Goal: Task Accomplishment & Management: Use online tool/utility

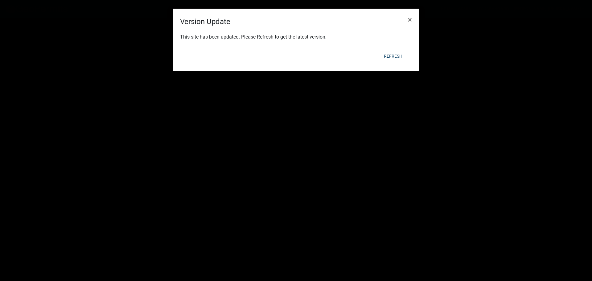
select select "3: 100"
click at [398, 57] on button "Refresh" at bounding box center [393, 56] width 28 height 11
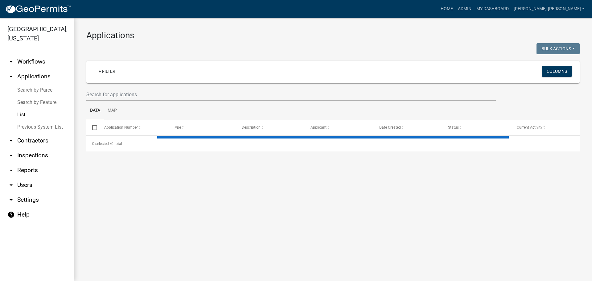
select select "3: 100"
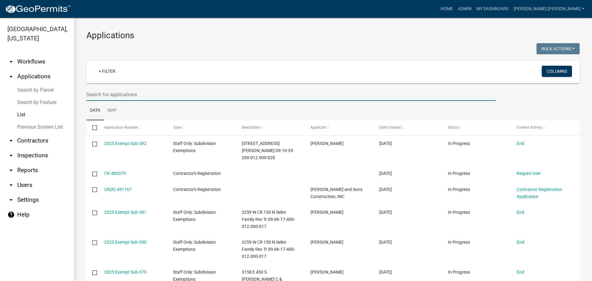
click at [124, 94] on input "text" at bounding box center [291, 94] width 410 height 13
click at [19, 133] on link "arrow_drop_down Contractors" at bounding box center [37, 140] width 74 height 15
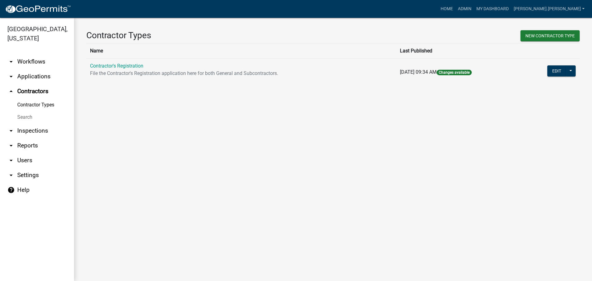
click at [31, 111] on link "Search" at bounding box center [37, 117] width 74 height 12
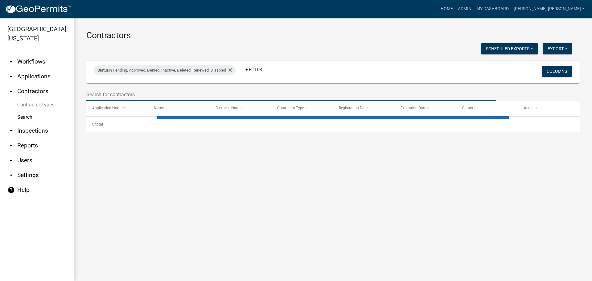
click at [112, 97] on input "text" at bounding box center [291, 94] width 410 height 13
select select "3: 100"
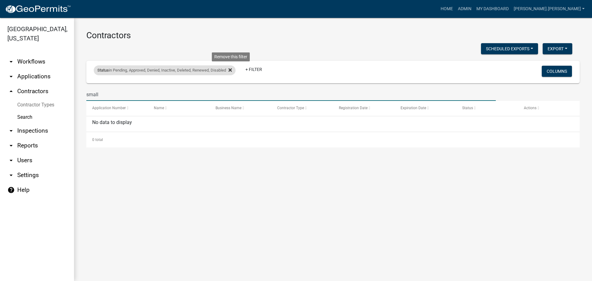
click at [232, 73] on fa-icon at bounding box center [229, 70] width 6 height 10
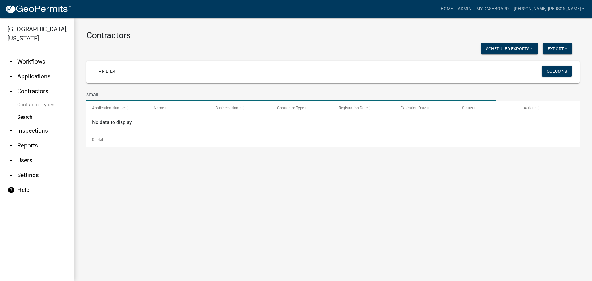
click at [97, 95] on input "small" at bounding box center [291, 94] width 410 height 13
drag, startPoint x: 104, startPoint y: 93, endPoint x: 85, endPoint y: 92, distance: 19.2
click at [85, 92] on div "small" at bounding box center [291, 94] width 419 height 13
type input "Small's Electric"
